Goal: Communication & Community: Answer question/provide support

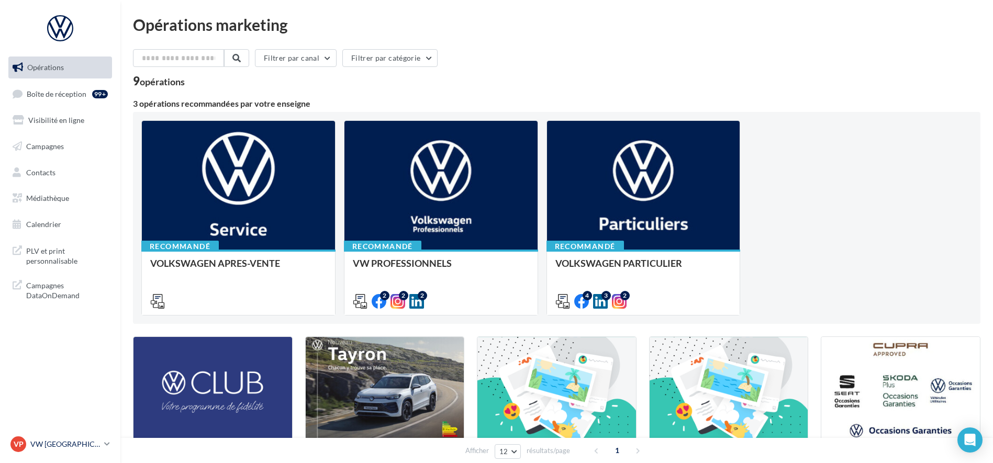
click at [100, 443] on p "VW [GEOGRAPHIC_DATA] 13" at bounding box center [65, 444] width 70 height 10
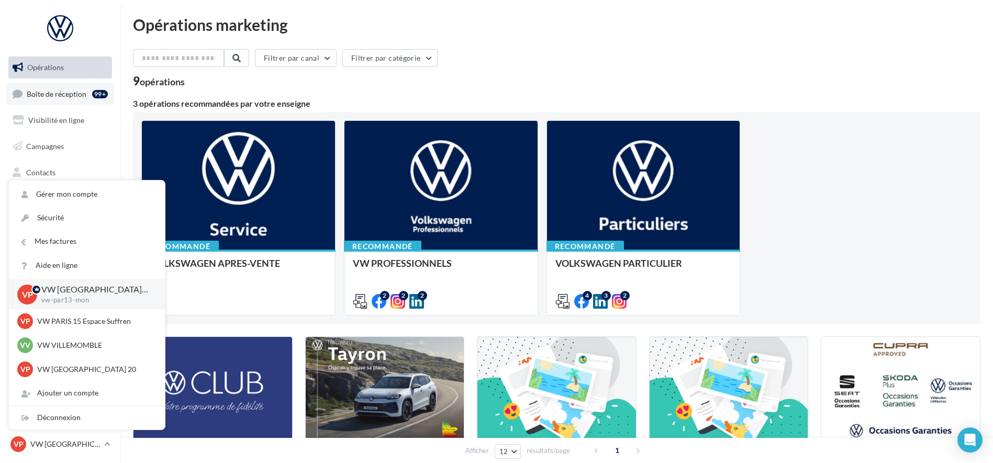
click at [61, 87] on link "Boîte de réception 99+" at bounding box center [60, 94] width 108 height 23
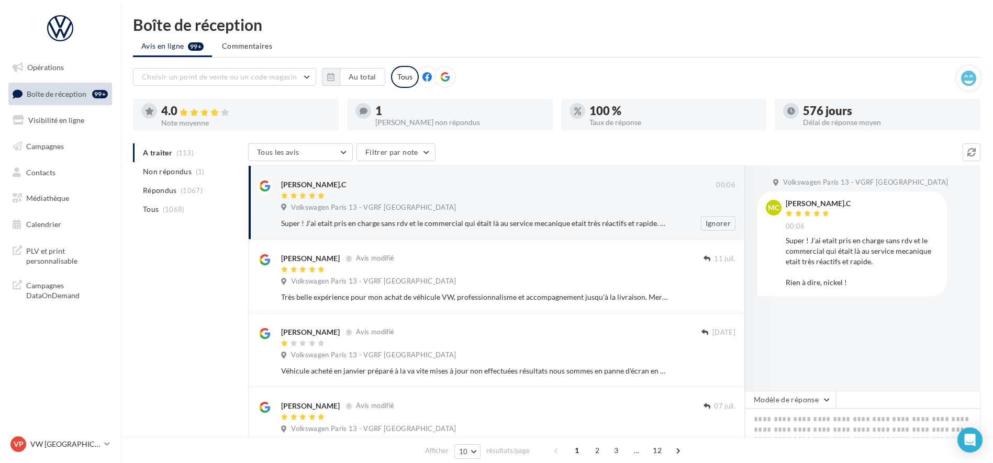
click at [348, 192] on div at bounding box center [498, 196] width 435 height 9
click at [387, 221] on div "Super ! J’ai etait pris en charge sans rdv et le commercial qui était là au ser…" at bounding box center [474, 223] width 386 height 10
